Goal: Transaction & Acquisition: Purchase product/service

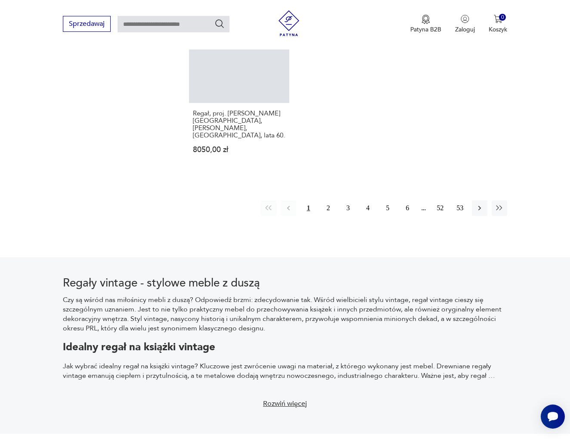
scroll to position [1286, 0]
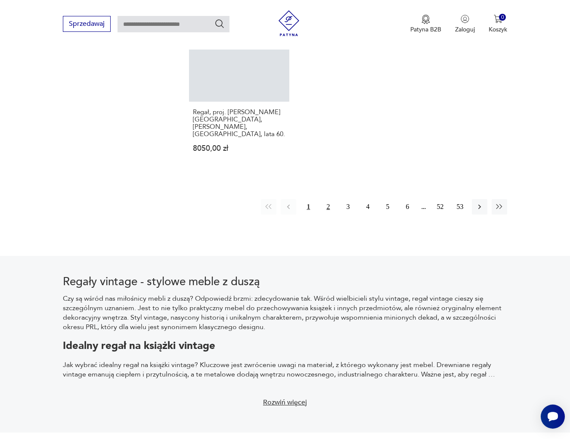
click at [329, 211] on button "2" at bounding box center [328, 207] width 16 height 16
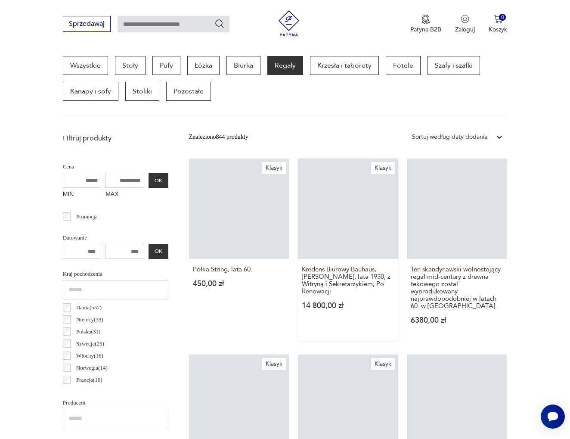
scroll to position [229, 0]
click at [239, 222] on link "Klasyk Półka String, lata 60. 450,00 zł" at bounding box center [239, 250] width 100 height 182
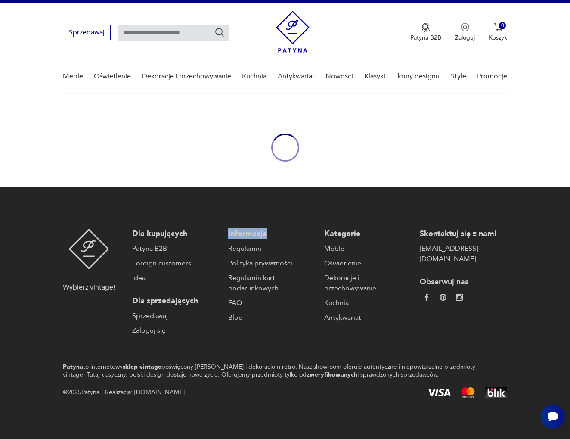
click at [239, 222] on footer "Wybierz vintage! Dla kupujących Patyna B2B Foreign customers Idea Dla sprzedają…" at bounding box center [285, 312] width 570 height 251
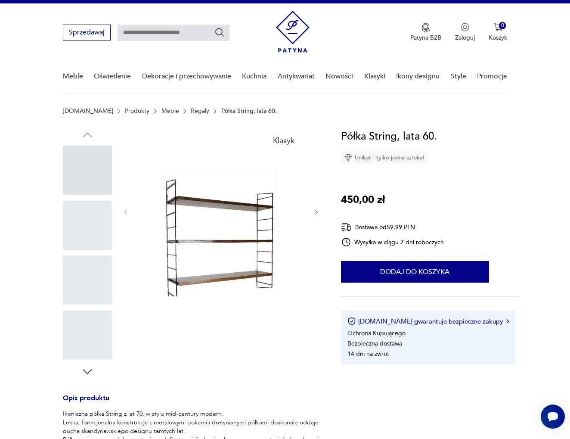
click at [220, 212] on img at bounding box center [221, 247] width 166 height 238
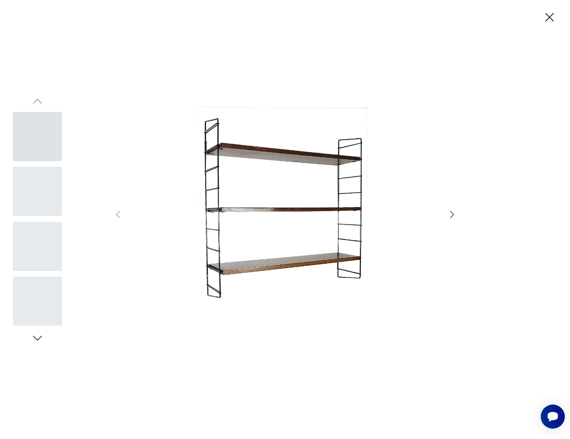
click at [220, 212] on img at bounding box center [285, 218] width 307 height 351
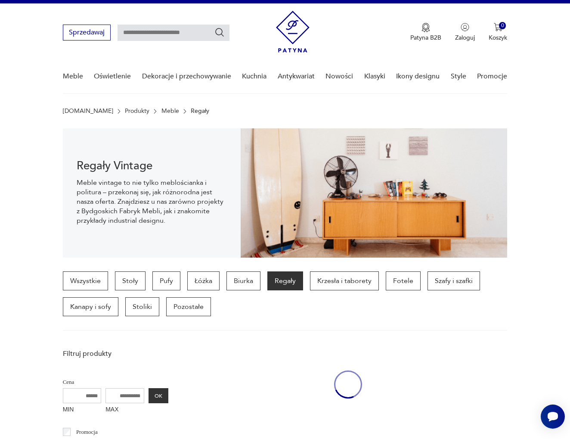
scroll to position [211, 0]
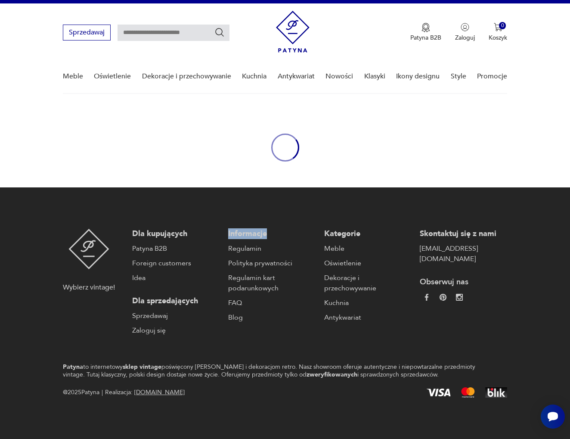
scroll to position [14, 0]
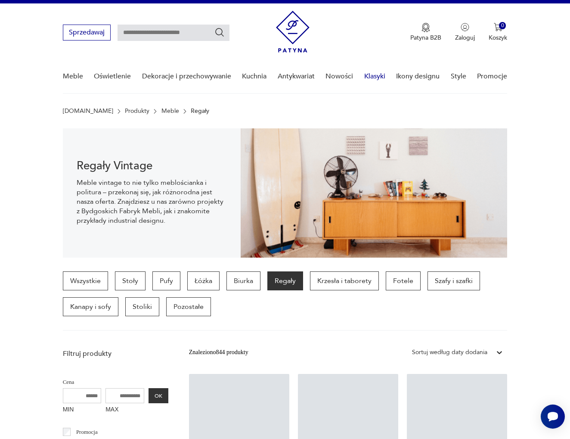
click at [373, 76] on link "Klasyki" at bounding box center [374, 76] width 21 height 33
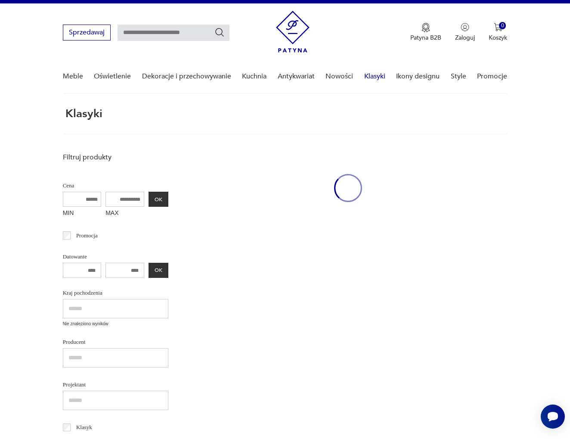
scroll to position [112, 0]
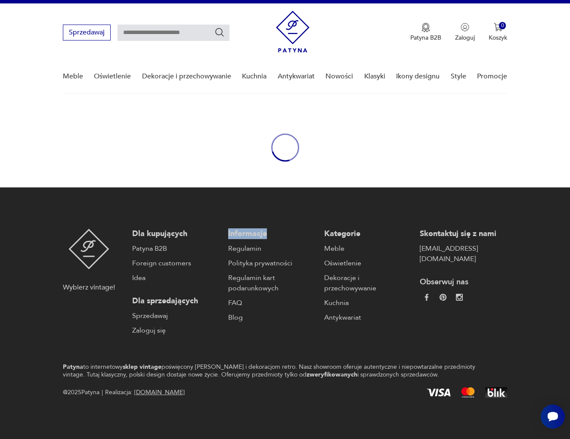
scroll to position [14, 0]
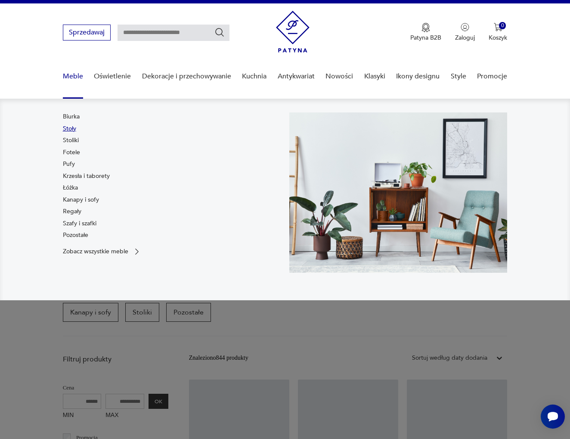
click at [69, 129] on link "Stoły" at bounding box center [69, 128] width 13 height 9
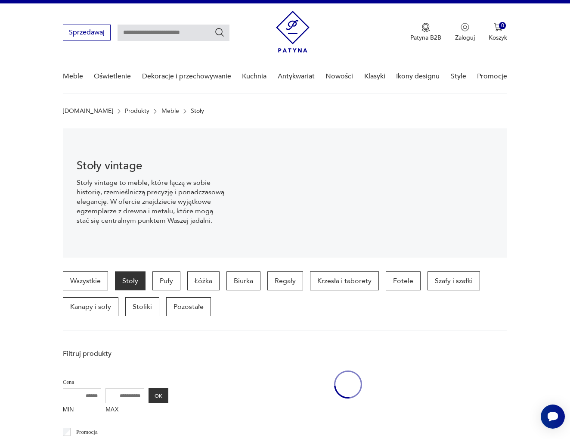
scroll to position [229, 0]
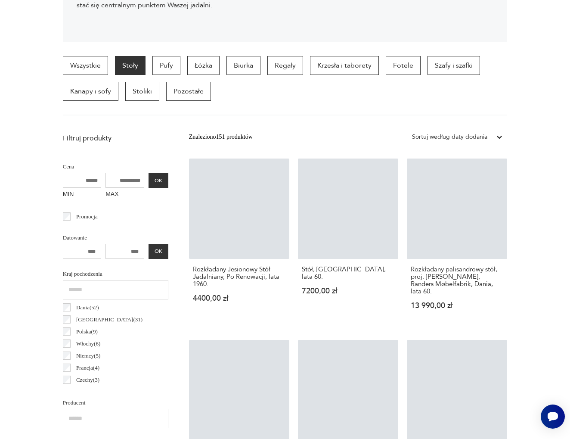
click at [79, 291] on input "text" at bounding box center [115, 289] width 105 height 19
click at [95, 331] on p "Polska ( 9 )" at bounding box center [87, 331] width 22 height 9
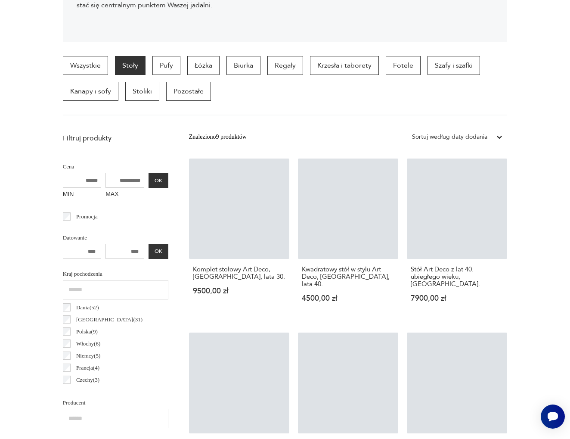
click at [418, 135] on div "Sortuj według daty dodania" at bounding box center [449, 136] width 75 height 9
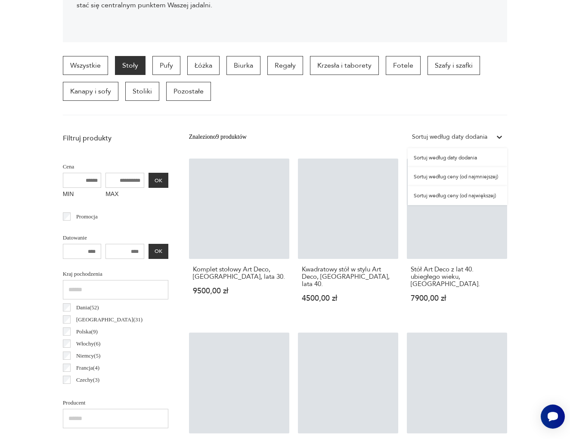
click at [455, 158] on div "Sortuj według daty dodania" at bounding box center [457, 157] width 99 height 19
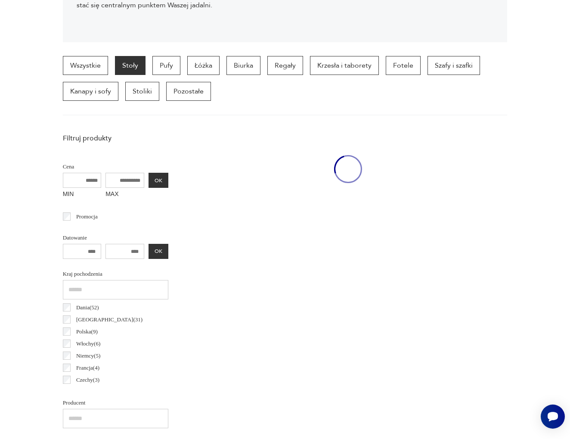
scroll to position [1377, 0]
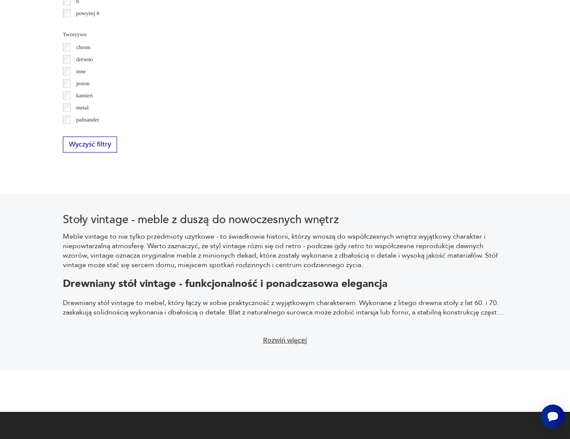
click at [280, 342] on button "Rozwiń więcej" at bounding box center [284, 340] width 55 height 19
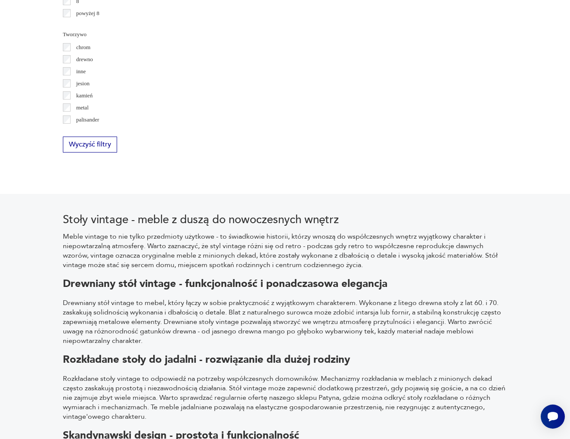
scroll to position [229, 0]
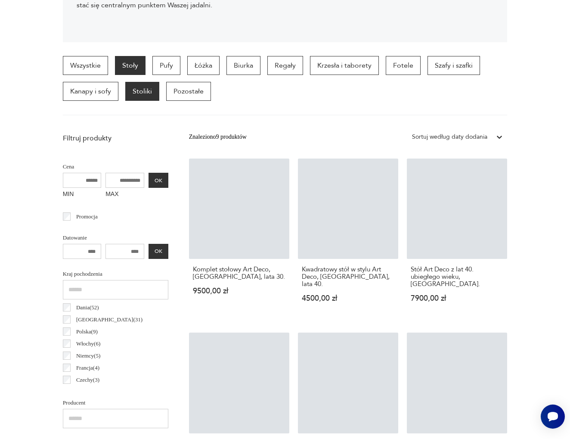
click at [141, 91] on p "Stoliki" at bounding box center [142, 91] width 34 height 19
